Goal: Task Accomplishment & Management: Use online tool/utility

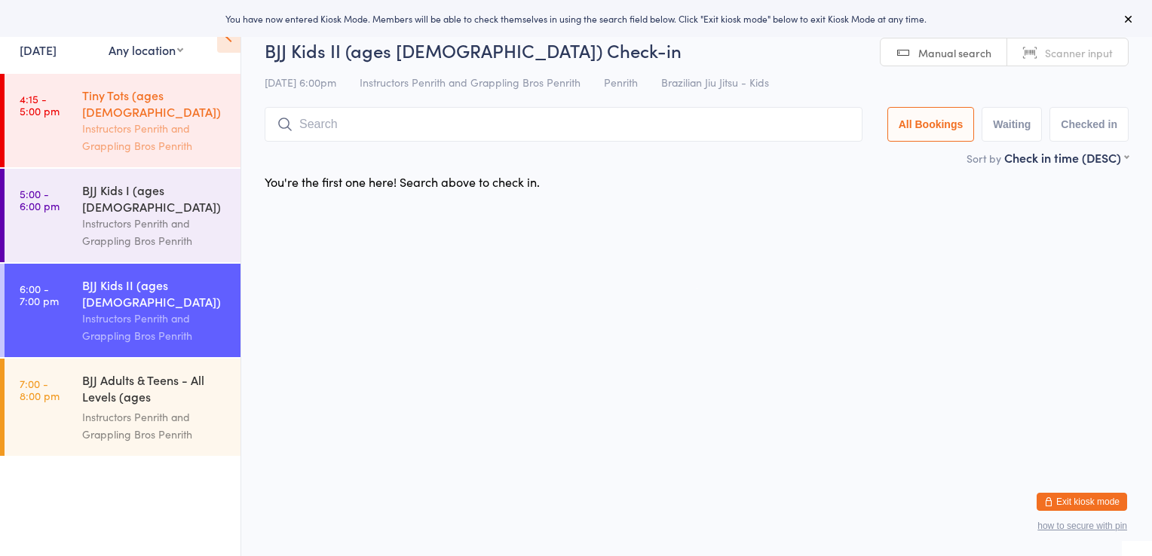
click at [179, 120] on div "Instructors Penrith and Grappling Bros Penrith" at bounding box center [155, 137] width 146 height 35
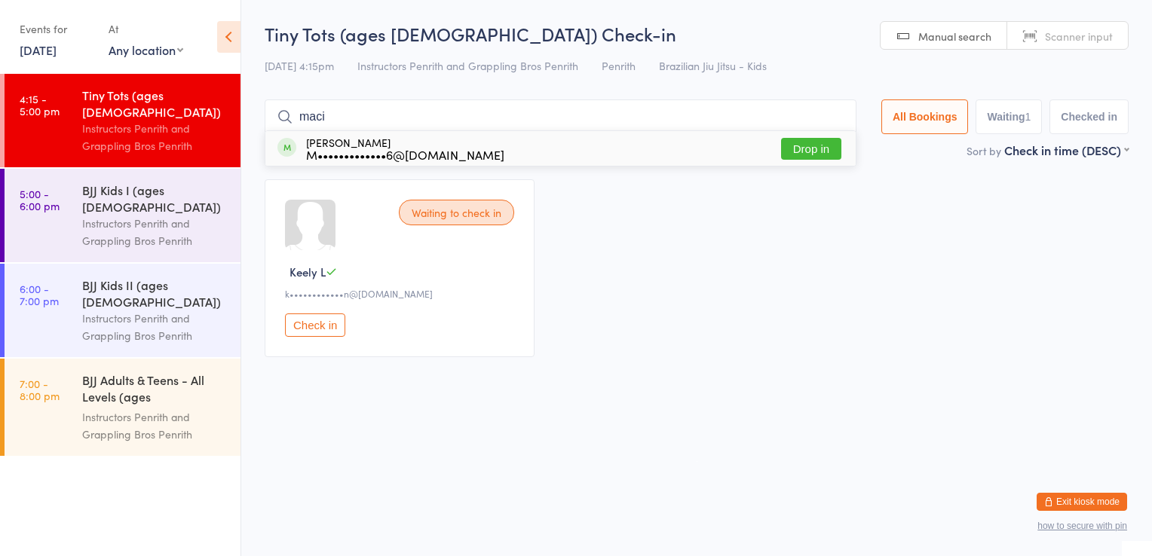
type input "maci"
click at [808, 155] on button "Drop in" at bounding box center [811, 149] width 60 height 22
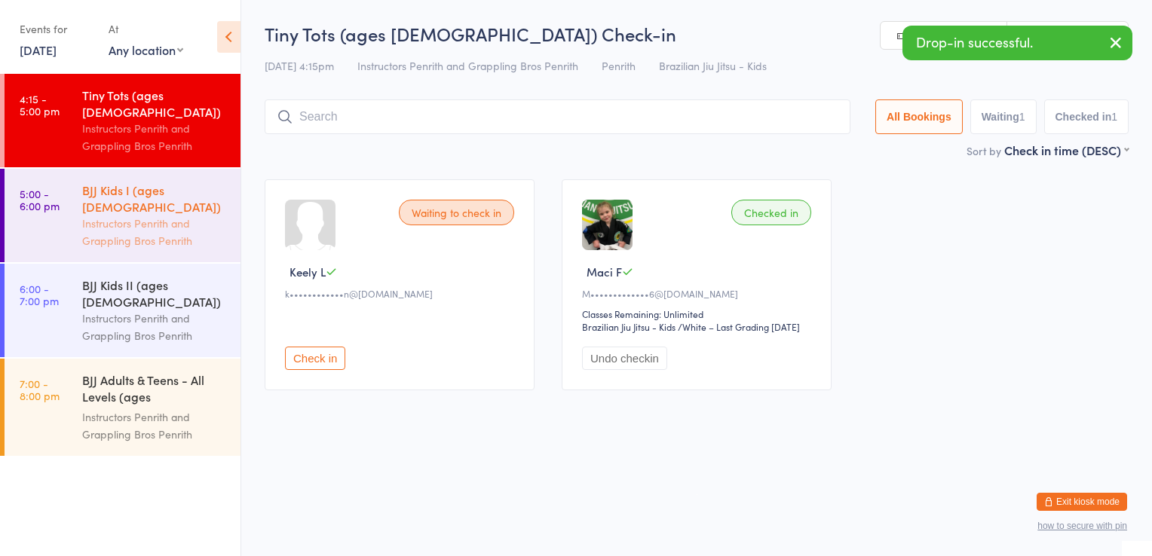
click at [124, 215] on div "Instructors Penrith and Grappling Bros Penrith" at bounding box center [155, 232] width 146 height 35
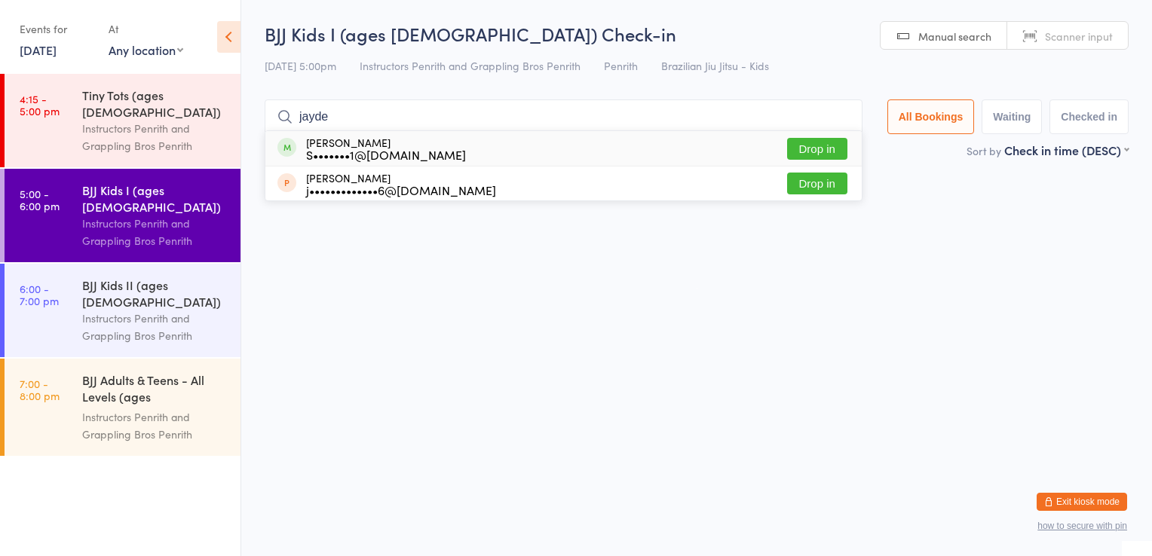
type input "jayde"
click at [799, 154] on button "Drop in" at bounding box center [817, 149] width 60 height 22
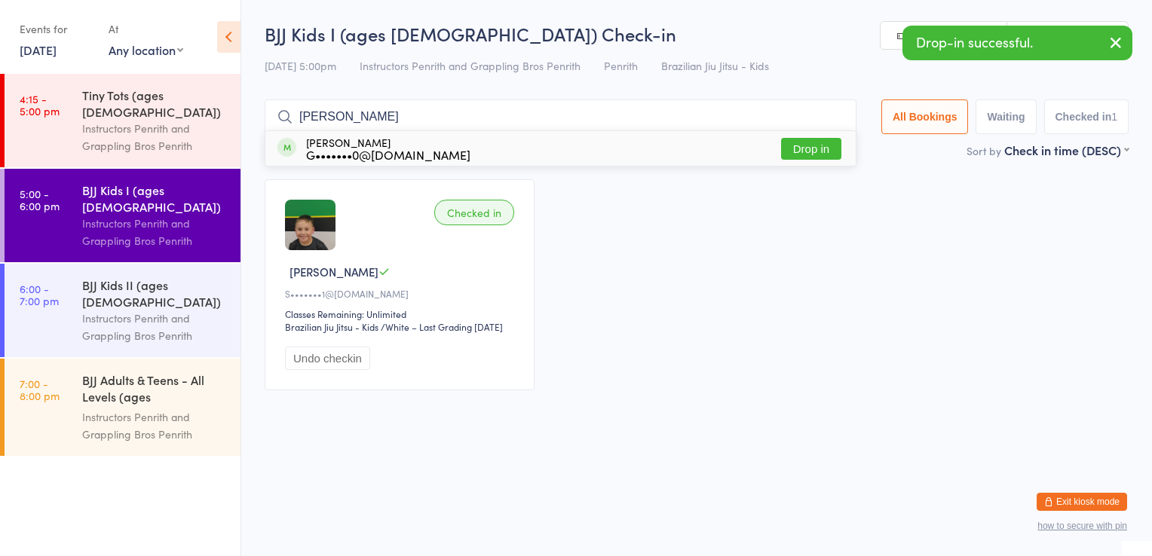
type input "lola"
click at [800, 155] on button "Drop in" at bounding box center [811, 149] width 60 height 22
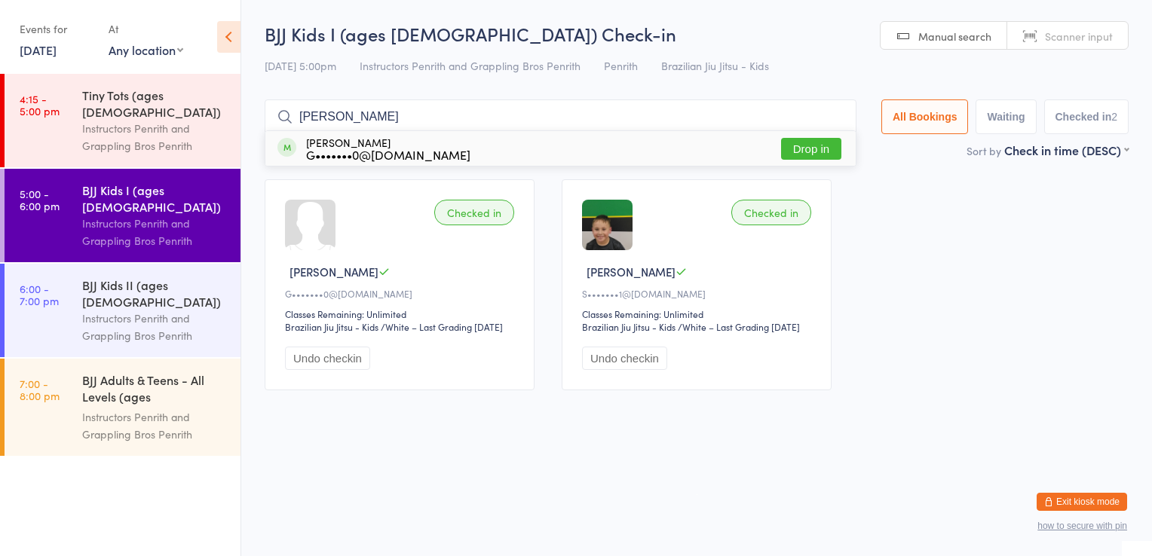
type input "valentin"
click at [814, 149] on button "Drop in" at bounding box center [811, 149] width 60 height 22
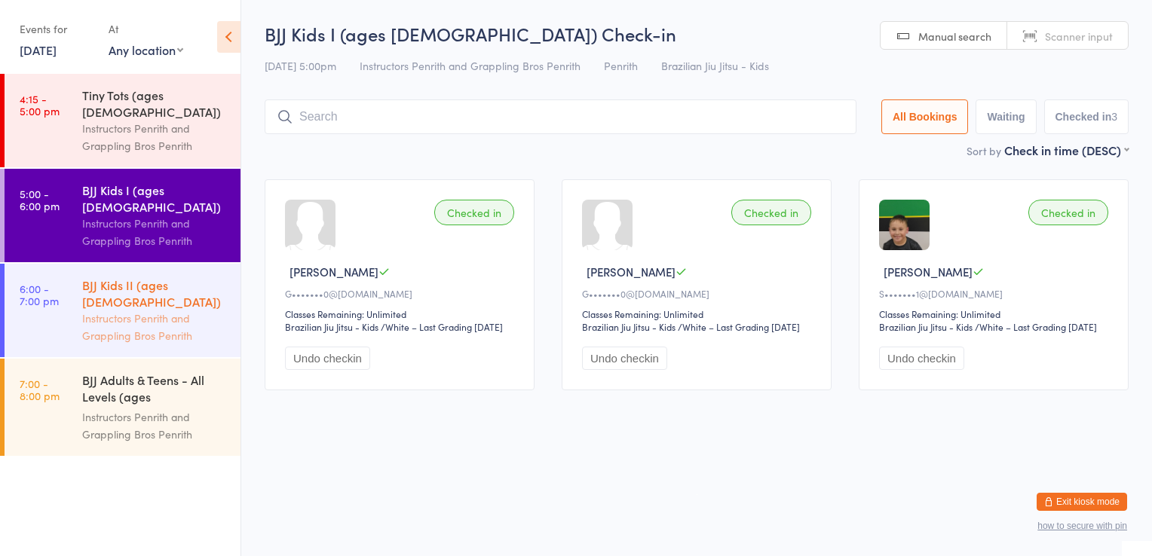
click at [159, 310] on div "Instructors Penrith and Grappling Bros Penrith" at bounding box center [155, 327] width 146 height 35
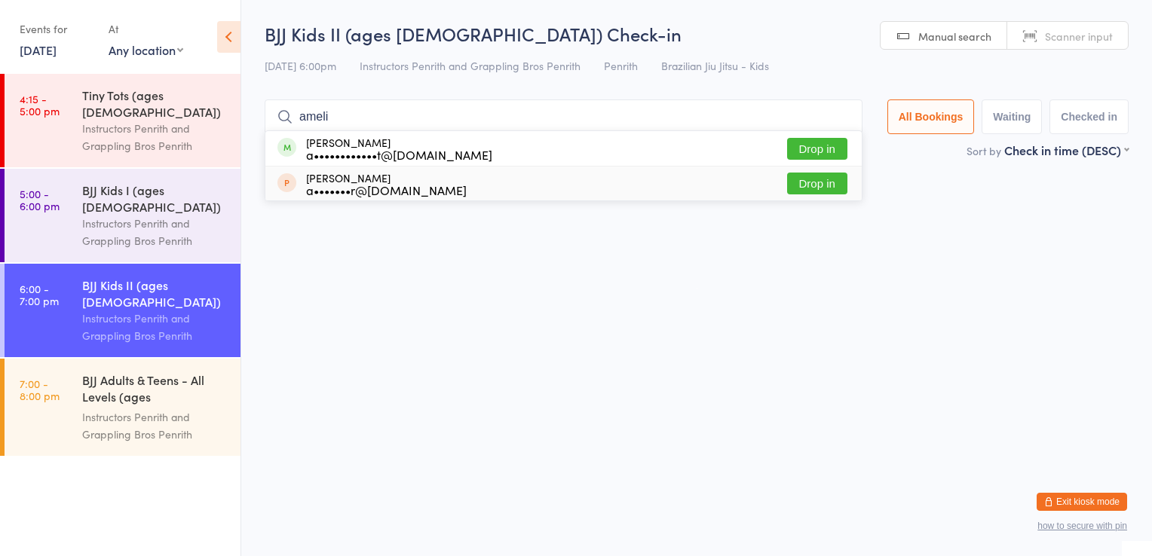
type input "amelia"
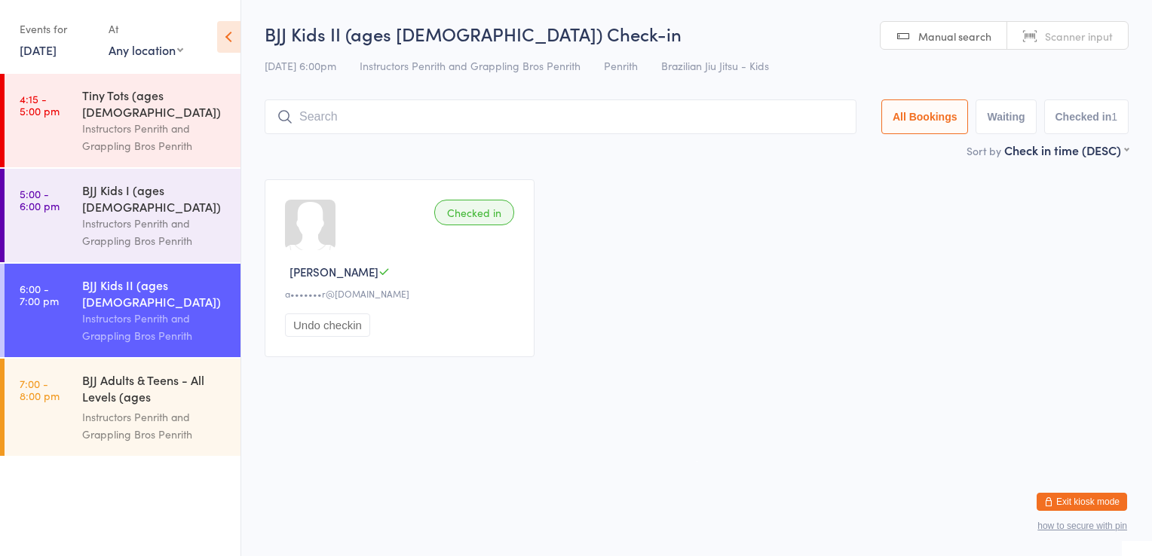
click at [347, 323] on button "Undo checkin" at bounding box center [327, 325] width 85 height 23
click at [389, 122] on input "search" at bounding box center [561, 117] width 592 height 35
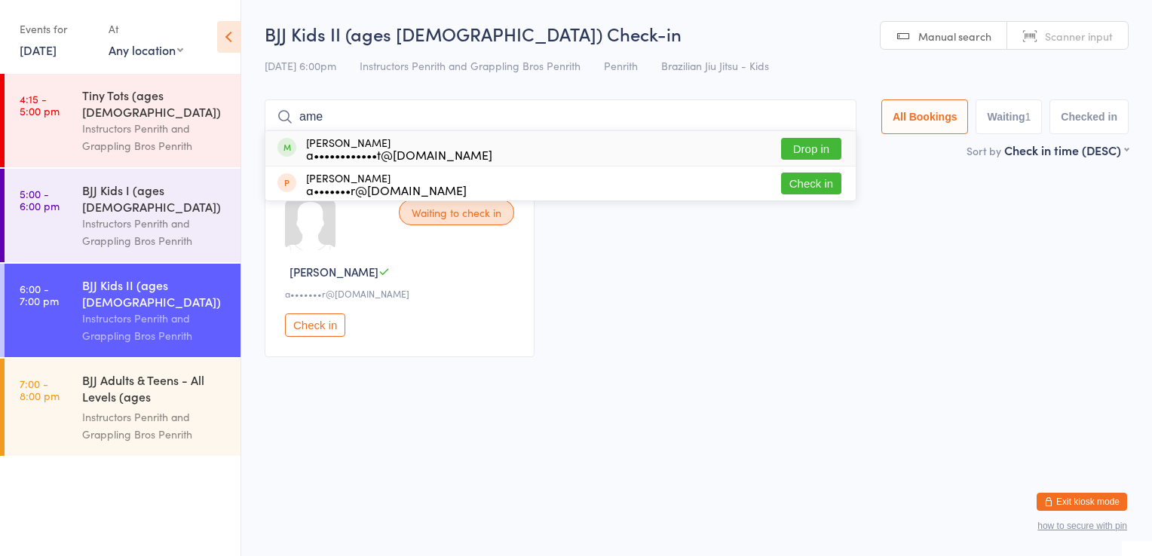
type input "ame"
click at [820, 147] on button "Drop in" at bounding box center [811, 149] width 60 height 22
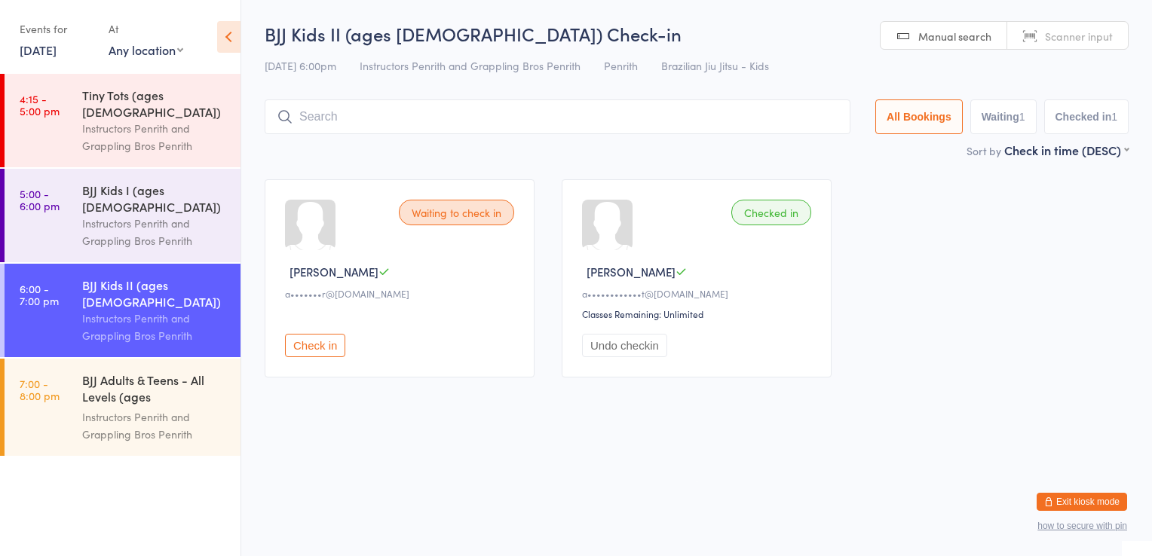
click at [228, 50] on icon at bounding box center [228, 37] width 23 height 32
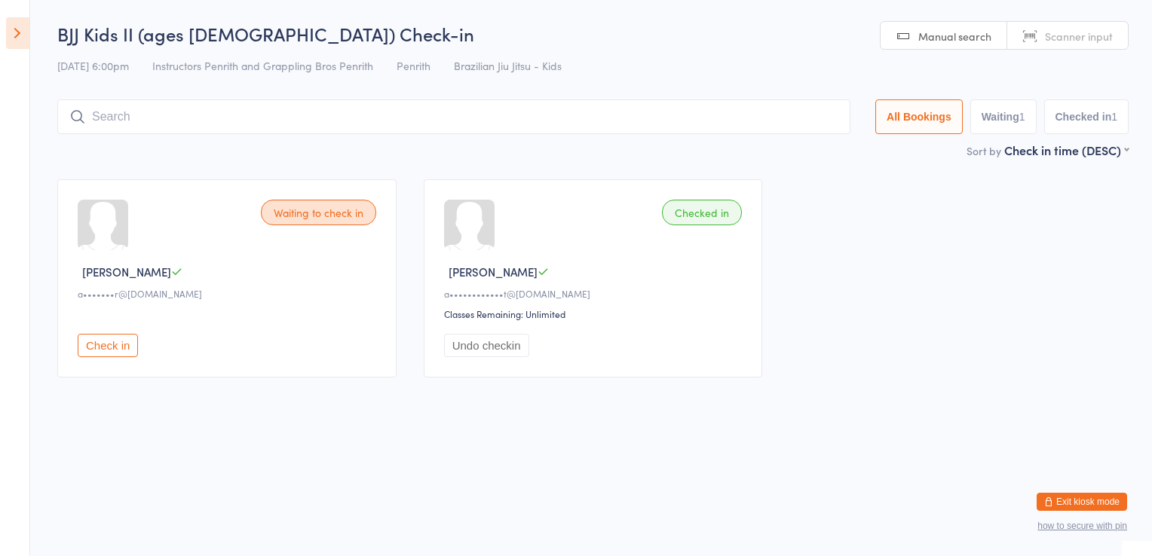
click at [15, 41] on icon at bounding box center [17, 33] width 23 height 32
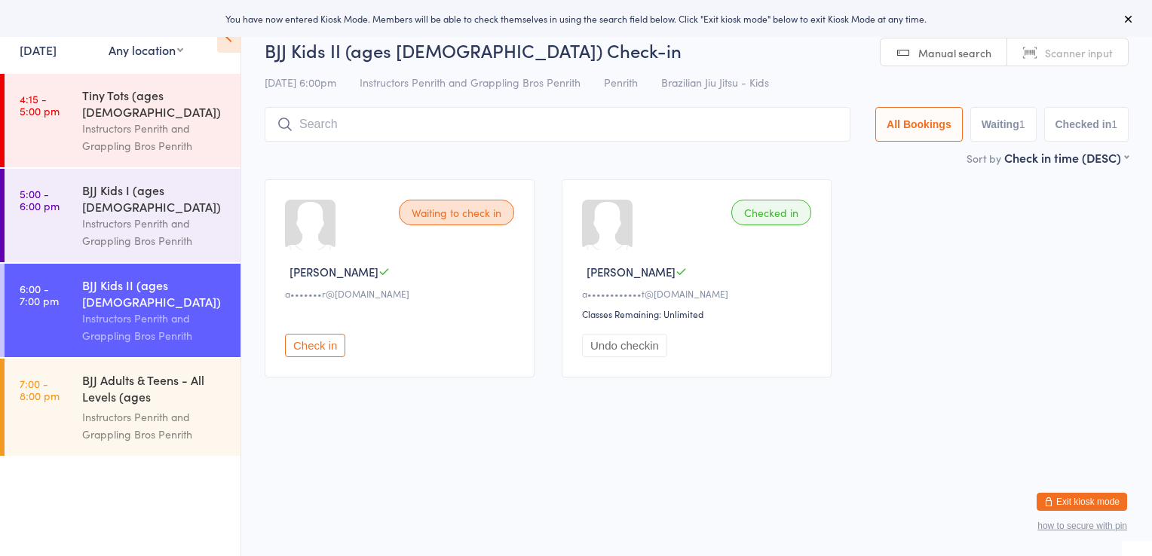
click at [1052, 507] on button "Exit kiosk mode" at bounding box center [1082, 502] width 90 height 18
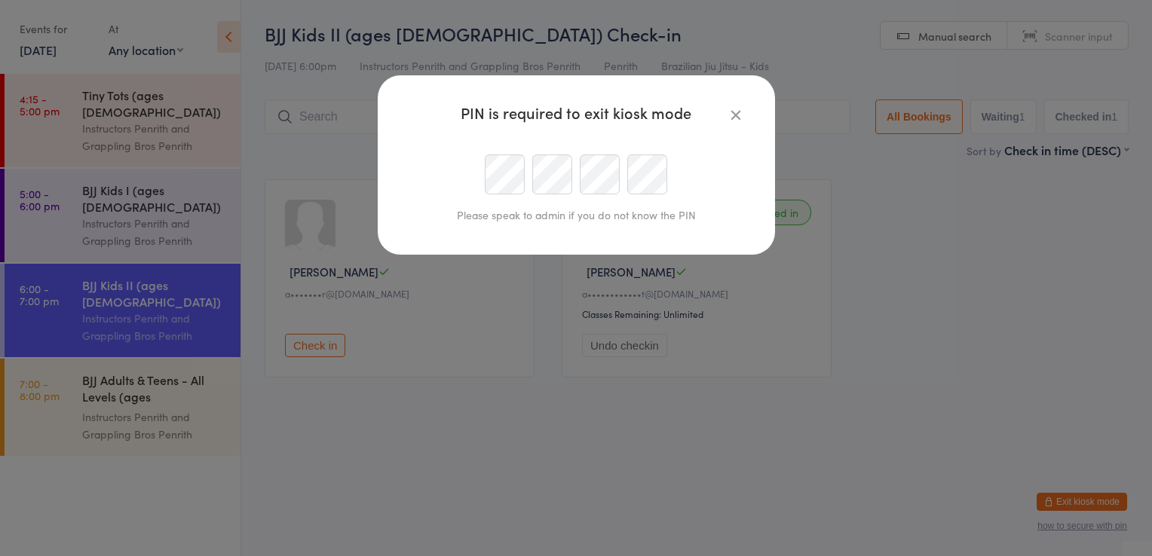
click at [734, 123] on button "button" at bounding box center [736, 115] width 18 height 18
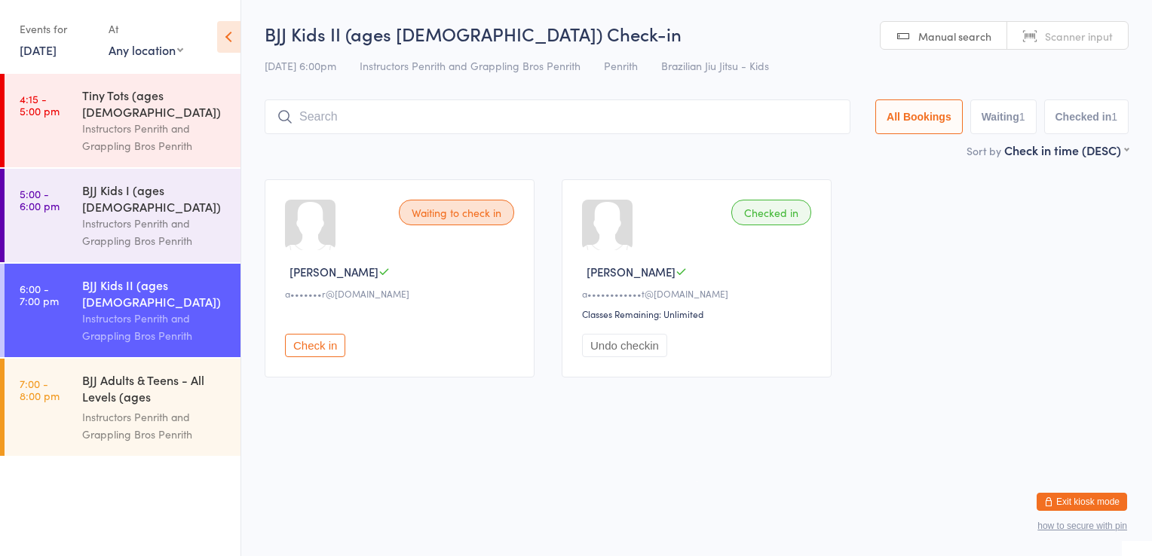
click at [881, 354] on div "Waiting to check in Aman S a•••••••r@yahoo.com.au Check in Checked in Amelia S …" at bounding box center [696, 278] width 891 height 225
click at [235, 41] on icon at bounding box center [228, 37] width 23 height 32
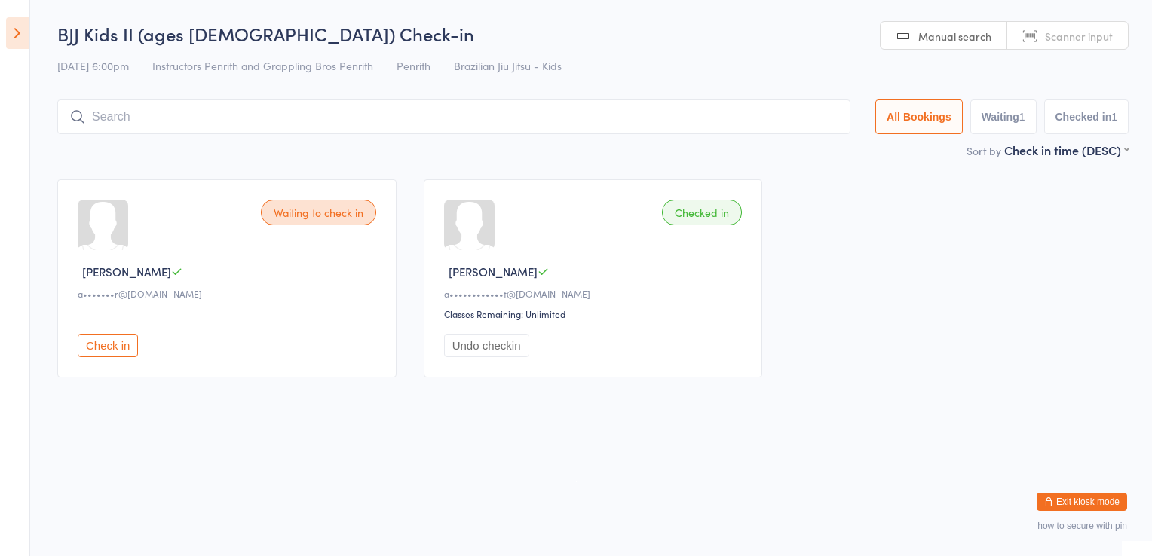
click at [23, 32] on icon at bounding box center [17, 33] width 23 height 32
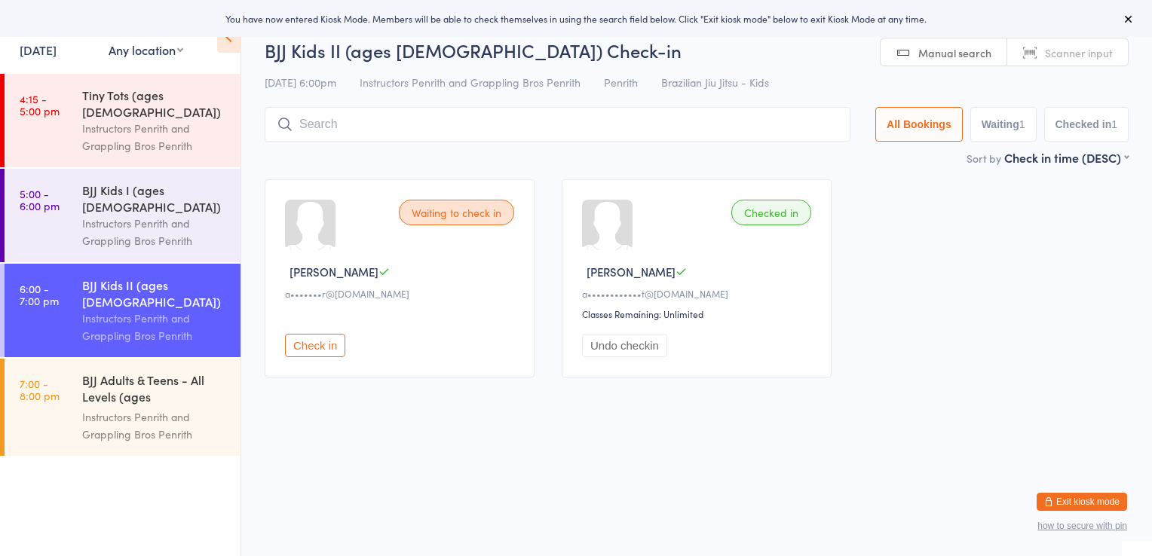
click at [1010, 125] on button "Waiting 1" at bounding box center [1003, 124] width 66 height 35
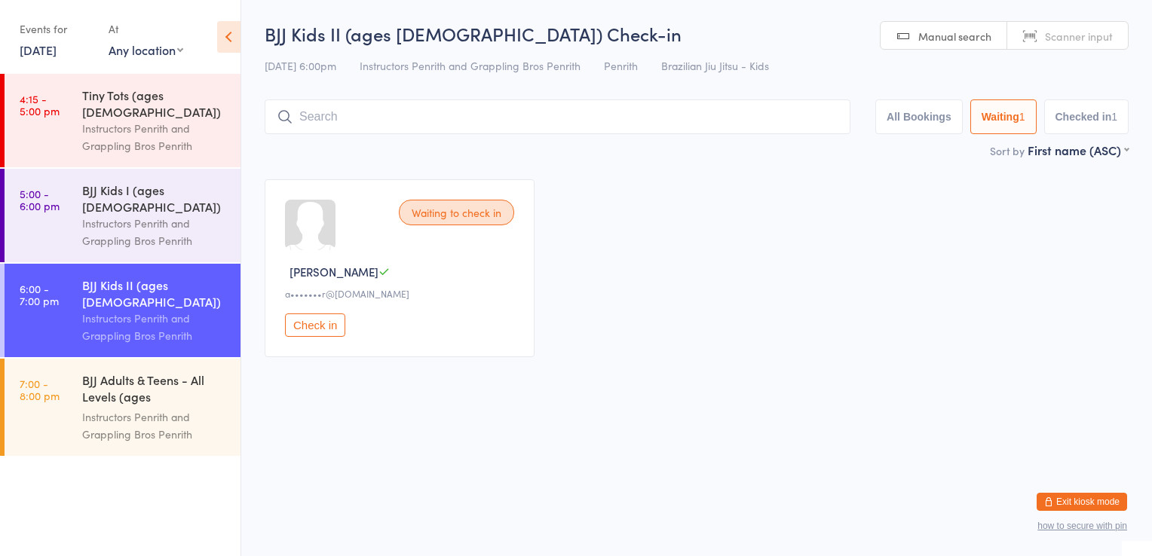
click at [1083, 120] on button "Checked in 1" at bounding box center [1086, 117] width 85 height 35
select select "5"
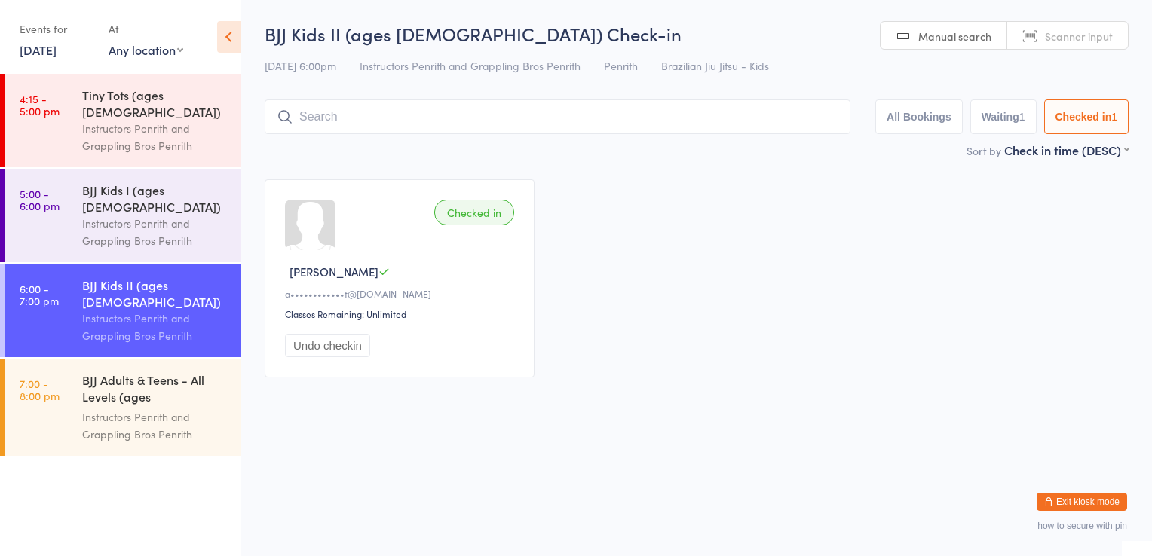
click at [922, 115] on button "All Bookings" at bounding box center [918, 117] width 87 height 35
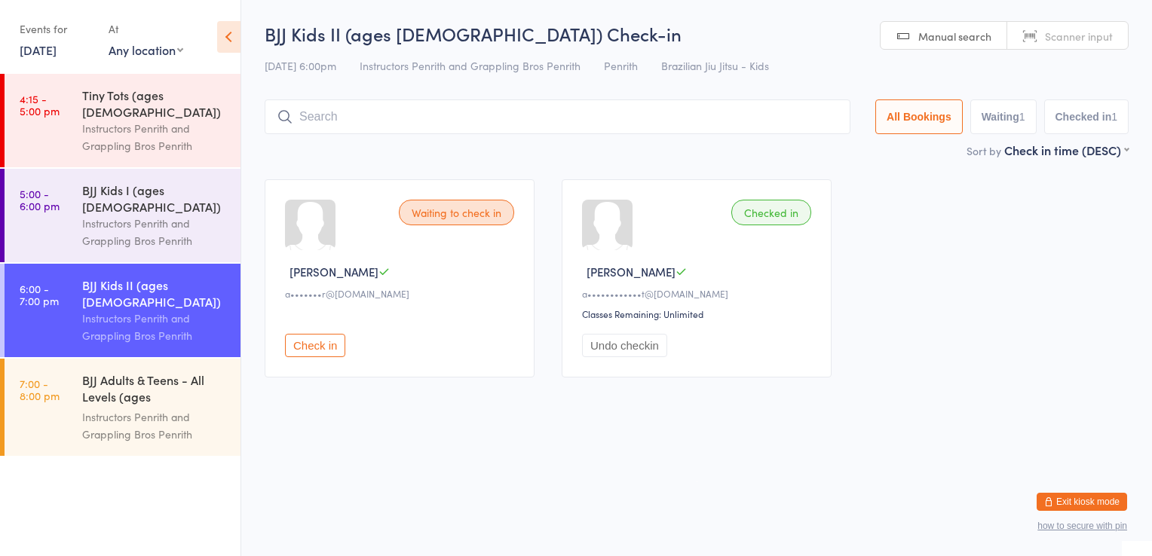
click at [200, 448] on ul "4:15 - 5:00 pm Tiny Tots (ages 4-6) Instructors Penrith and Grappling Bros Penr…" at bounding box center [120, 315] width 241 height 483
click at [50, 32] on div "Events for" at bounding box center [57, 29] width 74 height 25
click at [228, 33] on icon at bounding box center [228, 37] width 23 height 32
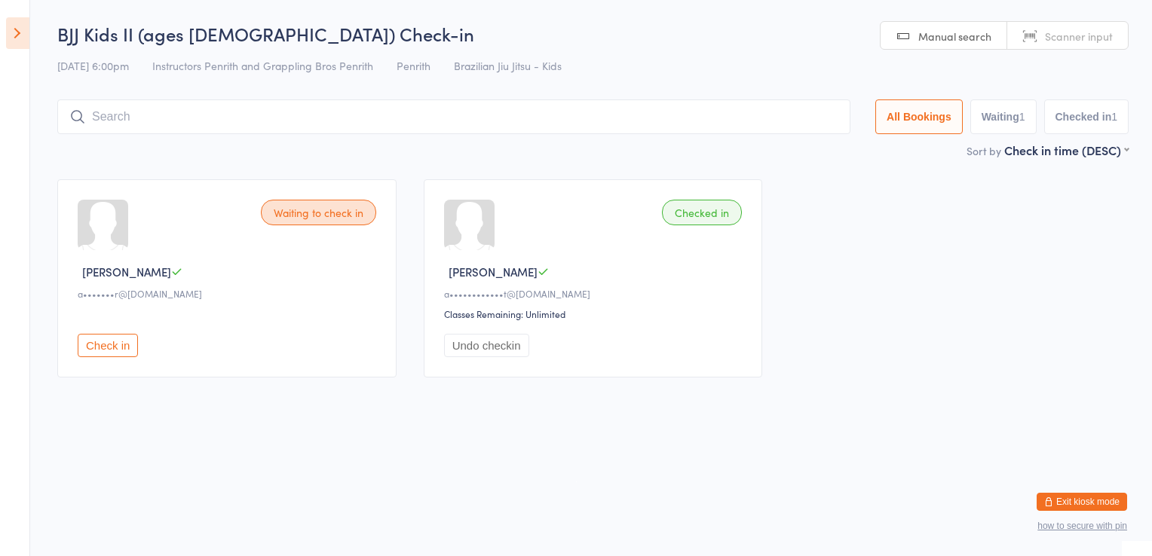
drag, startPoint x: 1071, startPoint y: 505, endPoint x: 715, endPoint y: 426, distance: 363.8
click at [715, 426] on html "You have now entered Kiosk Mode. Members will be able to check themselves in us…" at bounding box center [576, 278] width 1152 height 556
click at [1061, 499] on button "Exit kiosk mode" at bounding box center [1082, 502] width 90 height 18
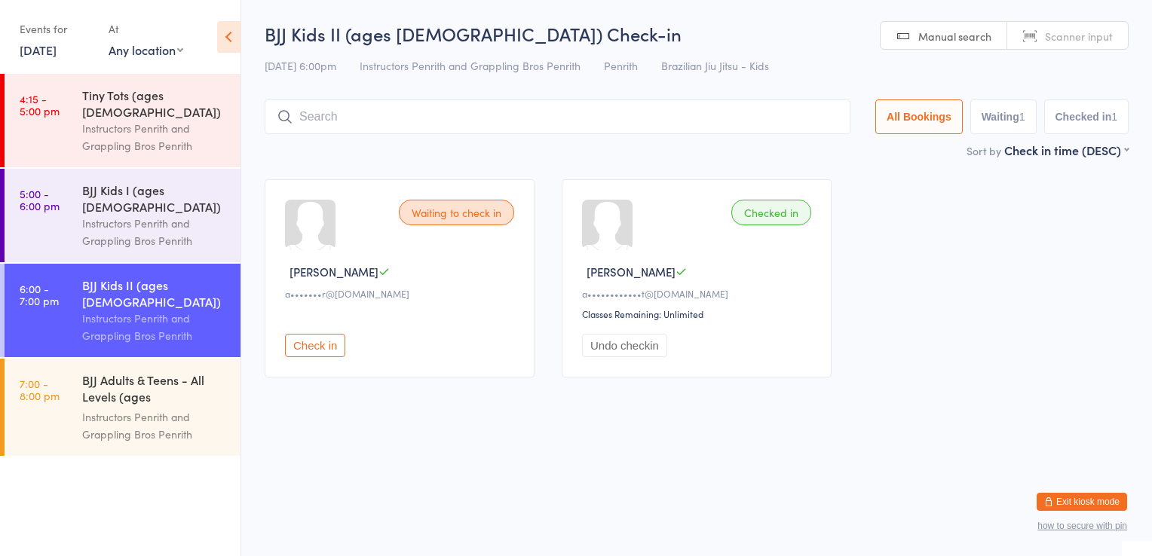
click at [1071, 505] on button "Exit kiosk mode" at bounding box center [1082, 502] width 90 height 18
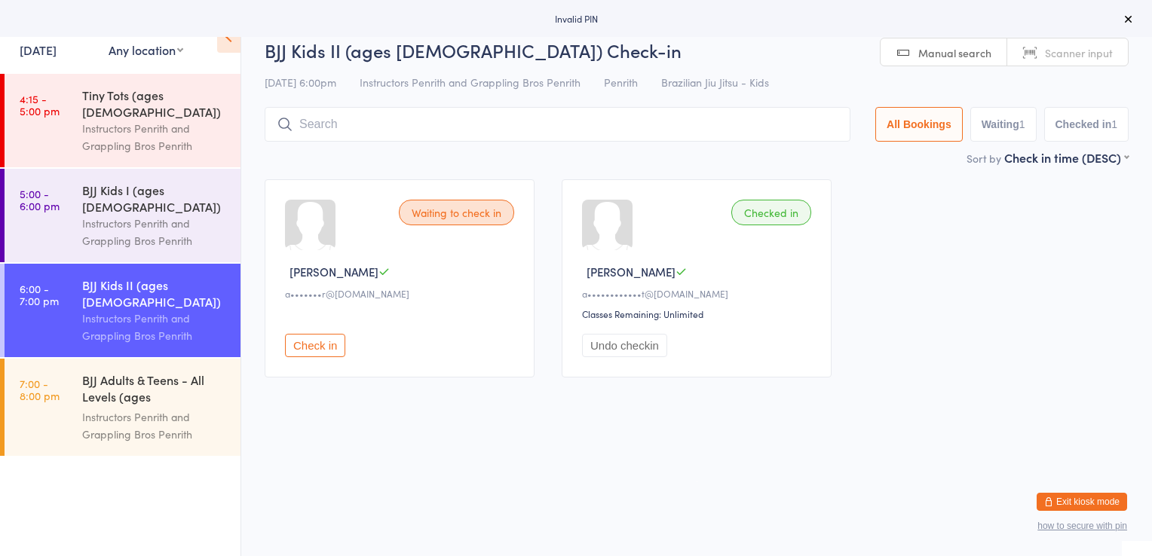
click at [1071, 505] on button "Exit kiosk mode" at bounding box center [1082, 502] width 90 height 18
click at [1094, 495] on button "Exit kiosk mode" at bounding box center [1082, 502] width 90 height 18
click at [1046, 288] on div "Waiting to check in [PERSON_NAME] S a•••••••r@[DOMAIN_NAME] Check in Checked in…" at bounding box center [696, 278] width 891 height 225
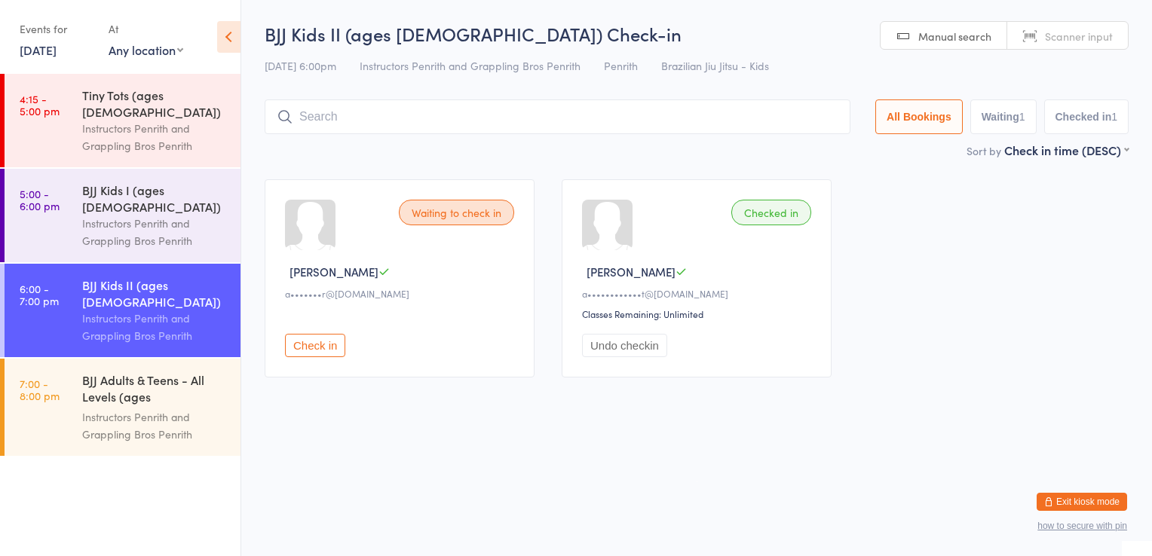
click at [218, 36] on icon at bounding box center [228, 37] width 23 height 32
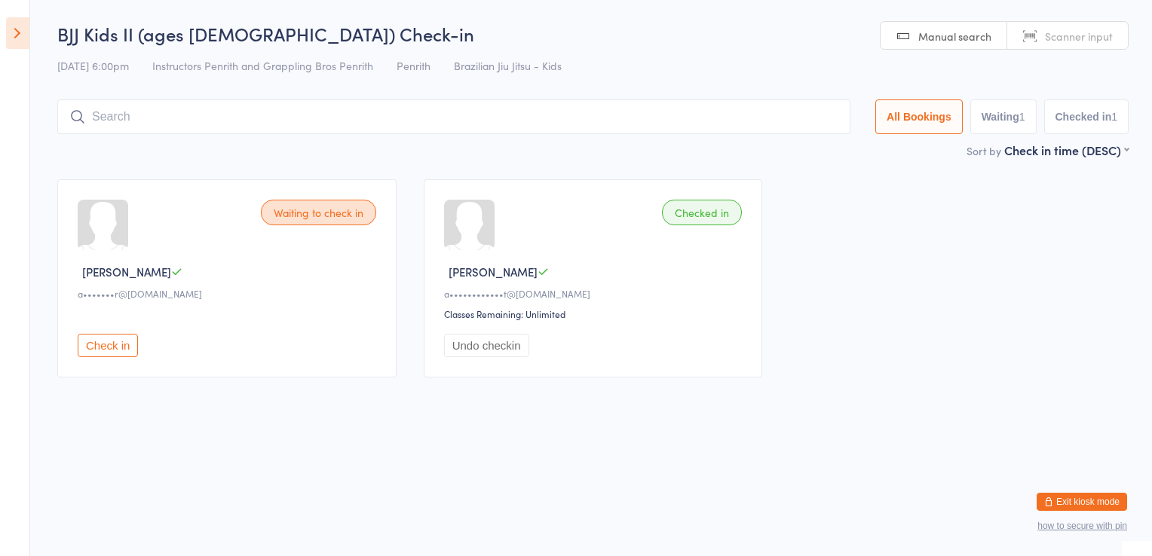
click at [898, 442] on html "Invalid PIN Events for 11 Aug, 2025 11 Aug, 2025 August 2025 Sun Mon Tue Wed Th…" at bounding box center [576, 278] width 1152 height 556
click at [21, 39] on icon at bounding box center [17, 33] width 23 height 32
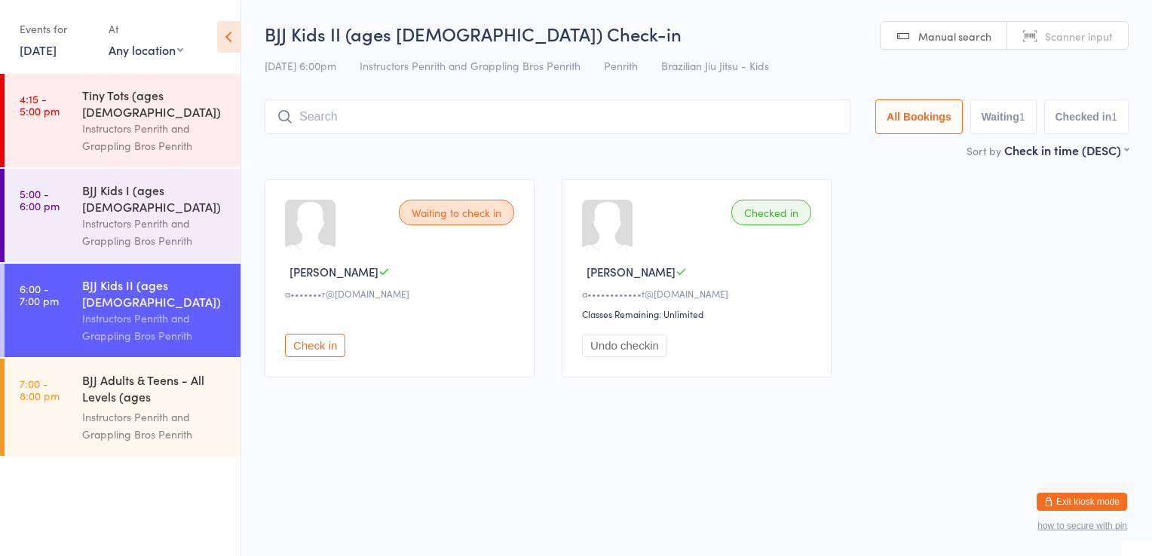
click at [922, 41] on span "Manual search" at bounding box center [954, 36] width 73 height 15
click at [1074, 41] on span "Scanner input" at bounding box center [1079, 36] width 68 height 15
